Goal: Information Seeking & Learning: Learn about a topic

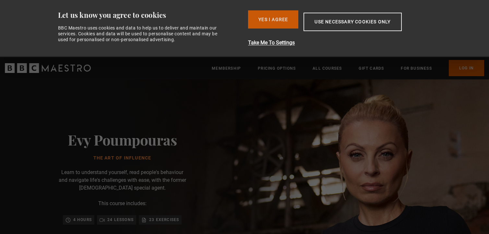
click at [271, 25] on button "Yes I Agree" at bounding box center [273, 19] width 50 height 18
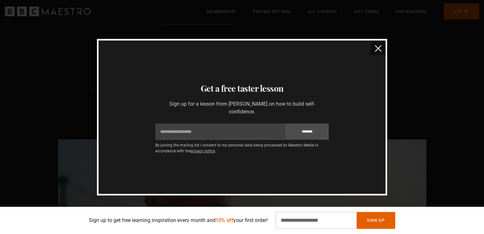
scroll to position [0, 170]
click at [376, 47] on img "close" at bounding box center [378, 48] width 7 height 7
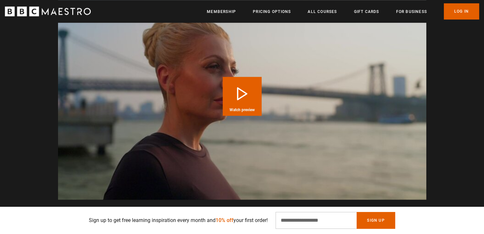
scroll to position [701, 0]
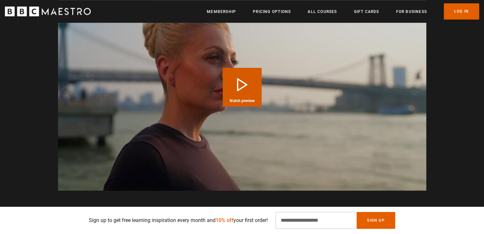
click at [244, 89] on button "Play Course overview for The Art of Influence with Evy Poumpouras Watch preview" at bounding box center [242, 87] width 39 height 39
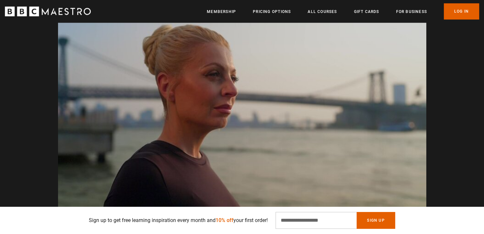
scroll to position [0, 340]
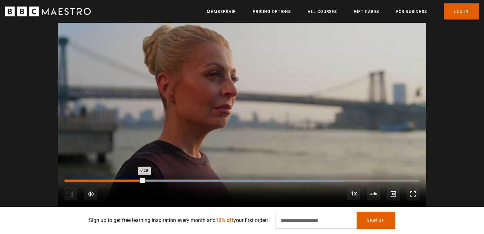
click at [157, 180] on div "Loaded : 78.73% 0:23 0:19" at bounding box center [241, 180] width 354 height 2
click at [196, 179] on div "Loaded : 89.98% 0:32 0:24" at bounding box center [241, 180] width 354 height 2
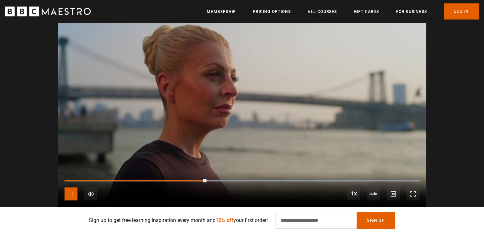
click at [69, 193] on span "Video Player" at bounding box center [70, 193] width 13 height 13
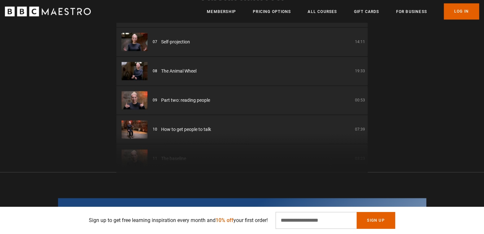
scroll to position [0, 509]
click at [363, 69] on li "08 The Animal Wheel 19:33" at bounding box center [241, 71] width 251 height 29
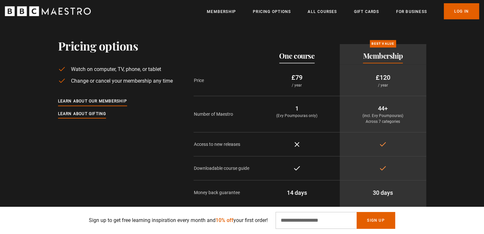
scroll to position [0, 849]
click at [327, 10] on link "All Courses" at bounding box center [321, 11] width 29 height 6
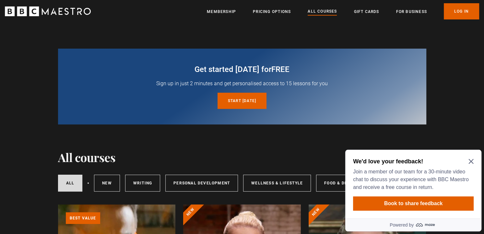
click at [470, 160] on icon "Close Maze Prompt" at bounding box center [470, 161] width 5 height 5
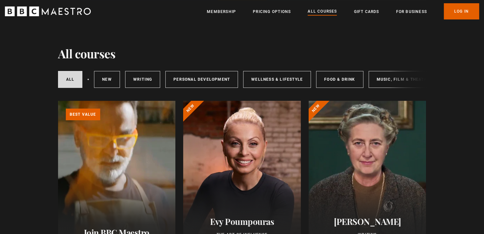
scroll to position [123, 0]
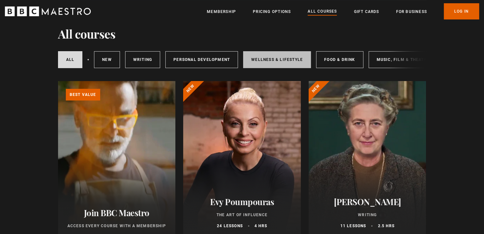
click at [302, 63] on link "Wellness & Lifestyle" at bounding box center [277, 59] width 68 height 17
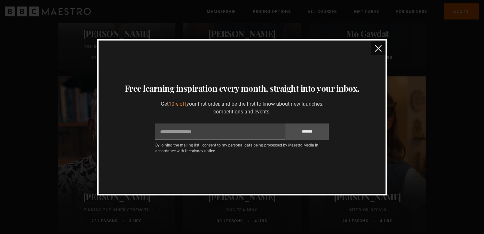
scroll to position [448, 0]
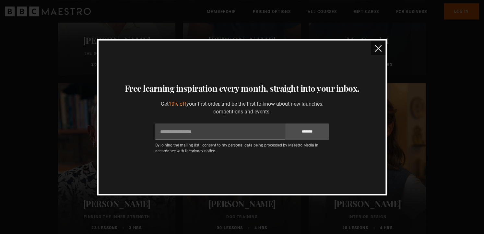
click at [374, 47] on button "close" at bounding box center [378, 47] width 15 height 15
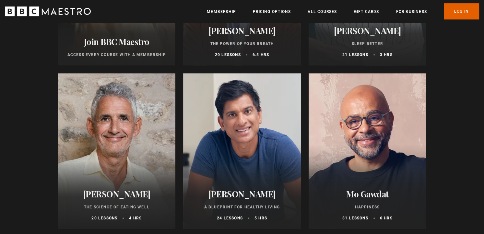
scroll to position [288, 0]
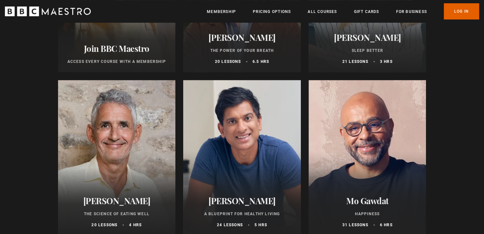
click at [278, 131] on div at bounding box center [242, 158] width 118 height 156
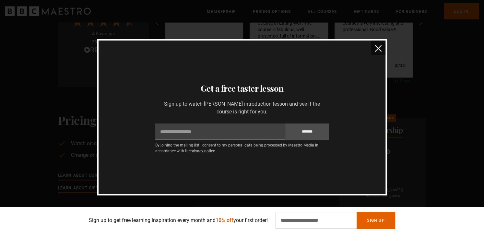
scroll to position [1405, 0]
click at [378, 50] on img "close" at bounding box center [378, 48] width 7 height 7
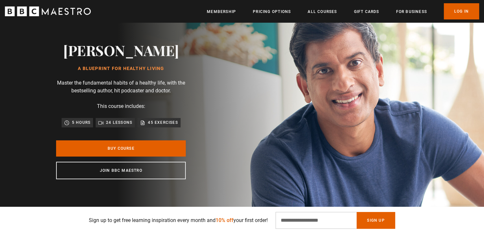
scroll to position [0, 0]
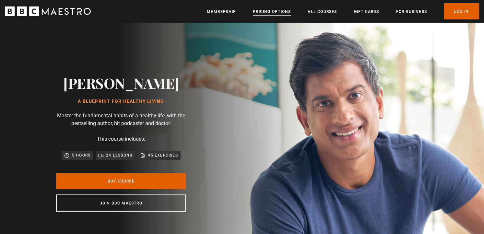
click at [281, 12] on link "Pricing Options" at bounding box center [272, 11] width 38 height 6
